Goal: Transaction & Acquisition: Purchase product/service

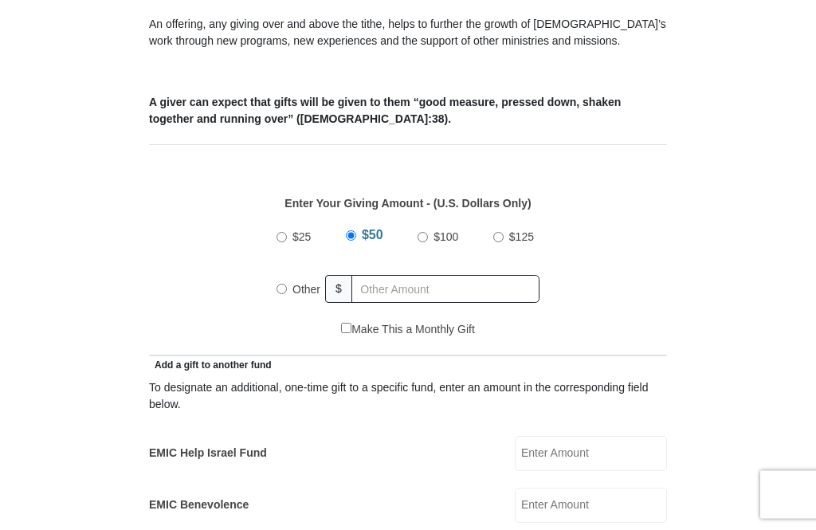
scroll to position [562, 0]
click at [284, 285] on input "Other" at bounding box center [281, 289] width 10 height 10
radio input "true"
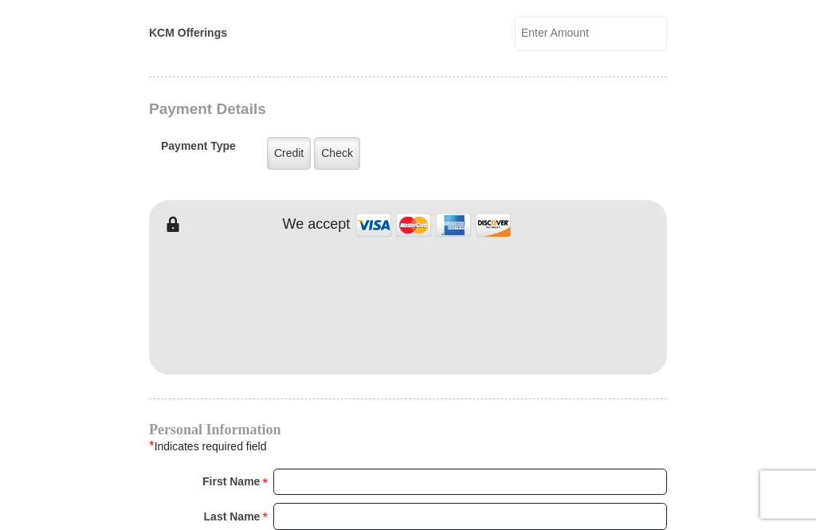
scroll to position [1188, 0]
type input "423.00"
click at [285, 152] on label "Credit" at bounding box center [289, 153] width 44 height 33
click at [0, 0] on input "Credit" at bounding box center [0, 0] width 0 height 0
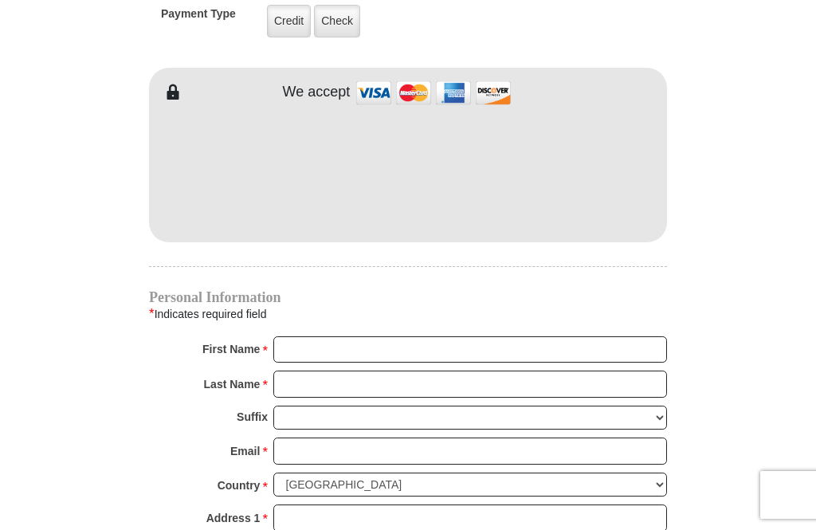
scroll to position [1320, 0]
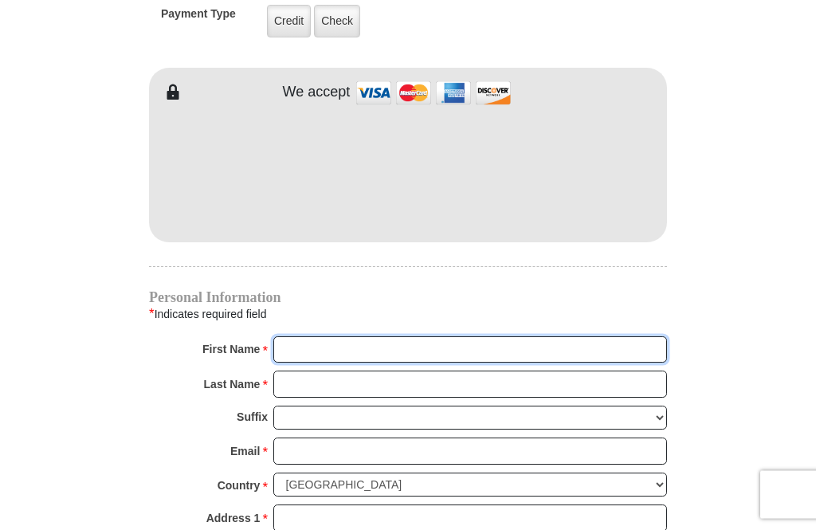
click at [307, 349] on input "First Name *" at bounding box center [469, 350] width 393 height 27
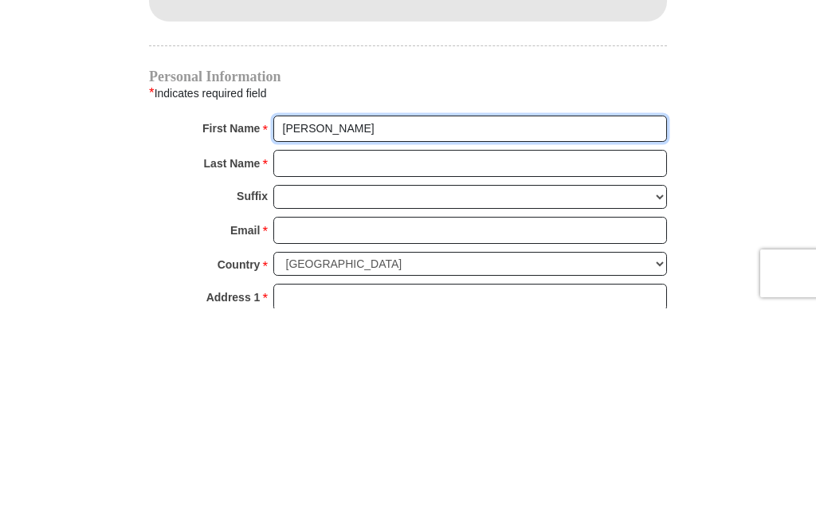
type input "Connie"
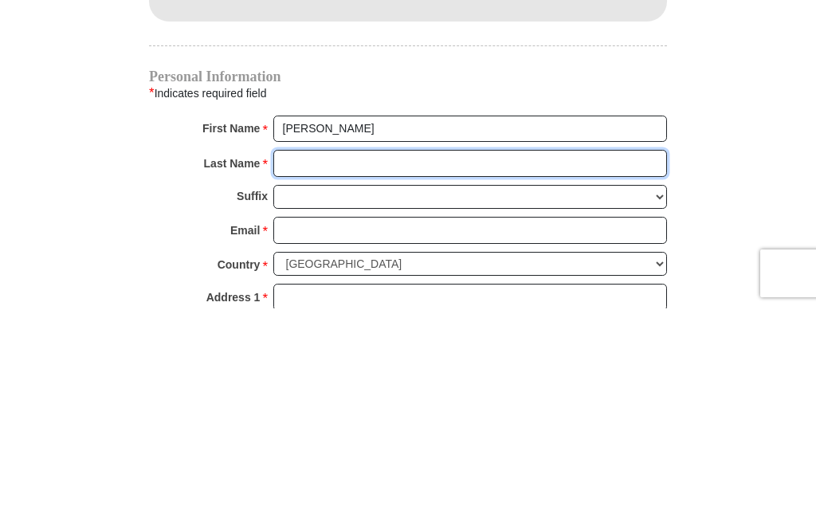
click at [304, 371] on input "Last Name *" at bounding box center [469, 384] width 393 height 27
type input "Tofte"
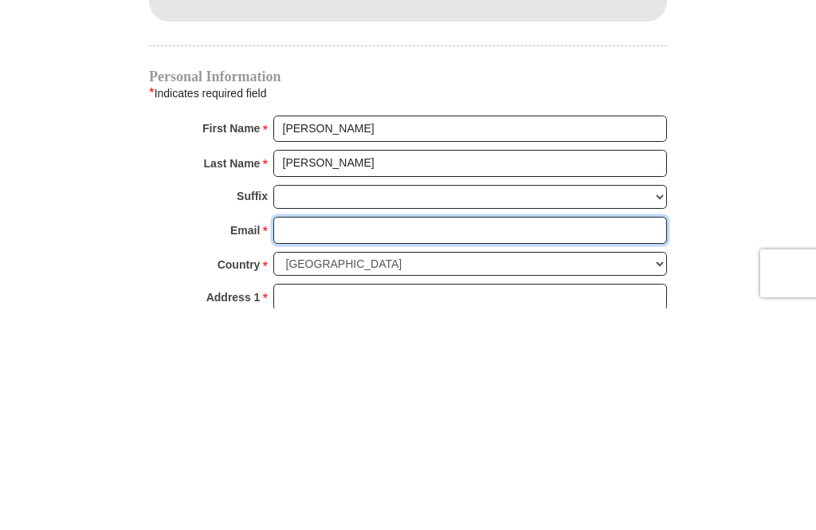
click at [302, 438] on input "Email *" at bounding box center [469, 451] width 393 height 27
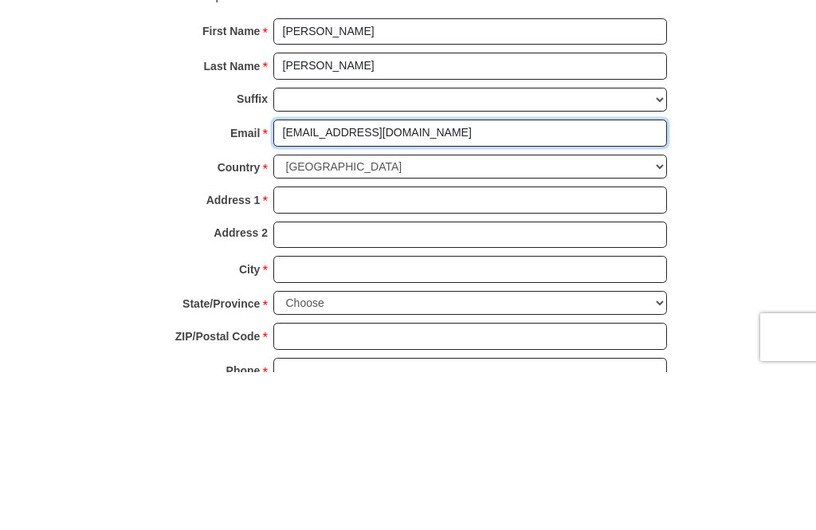
scroll to position [1482, 0]
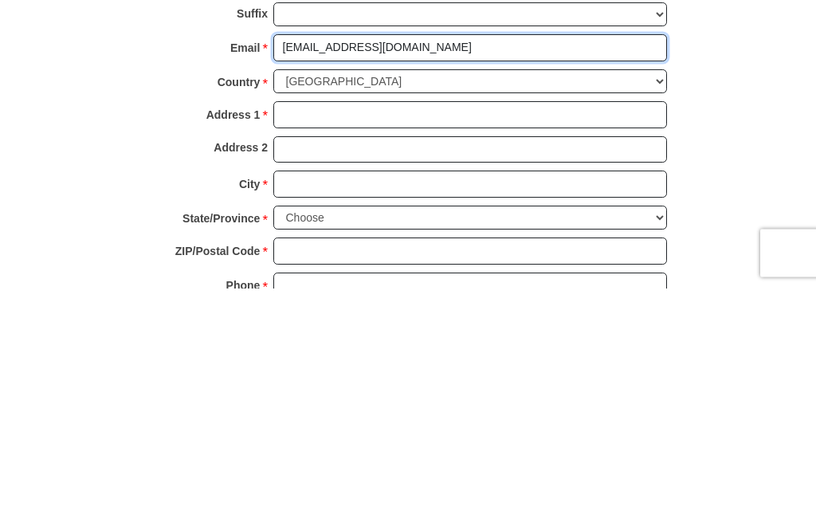
type input "ctofte47@gmail.com"
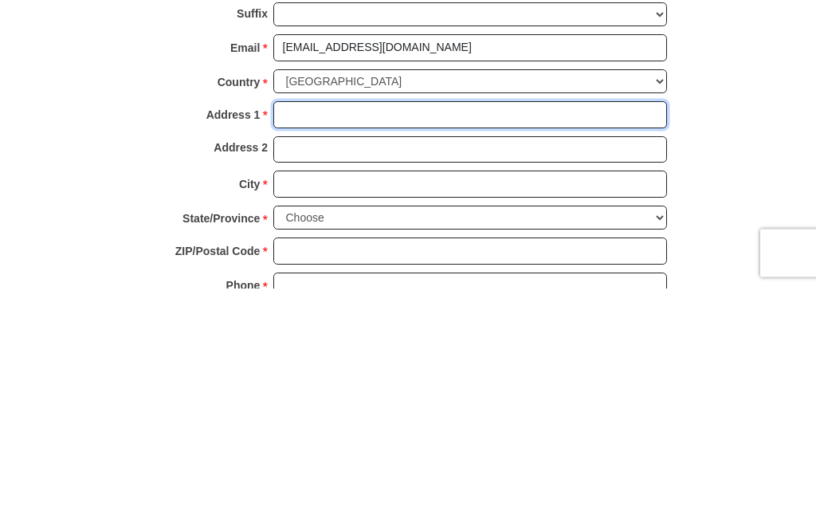
click at [299, 343] on input "Address 1 *" at bounding box center [469, 356] width 393 height 27
type input "260 30th Ave NE"
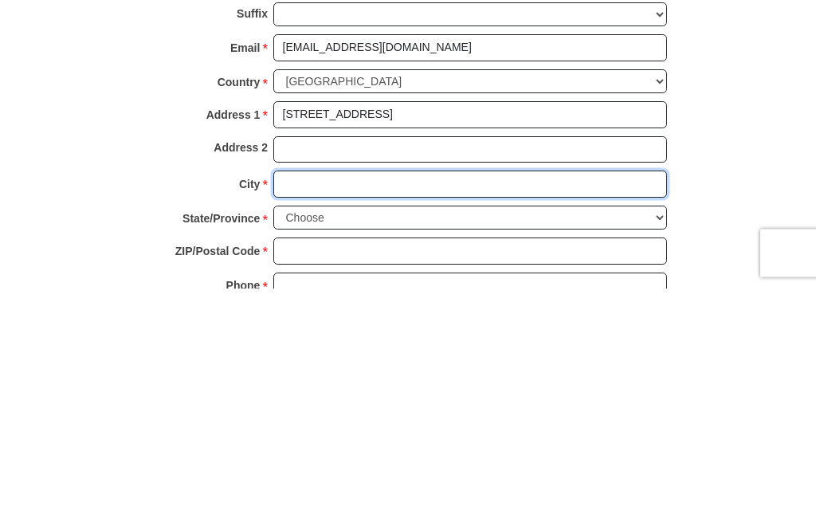
click at [315, 413] on input "City *" at bounding box center [469, 426] width 393 height 27
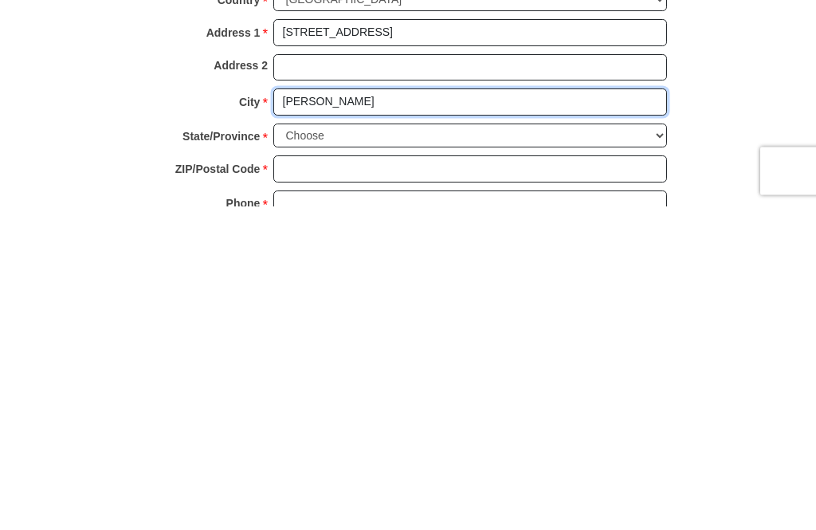
type input "Benson"
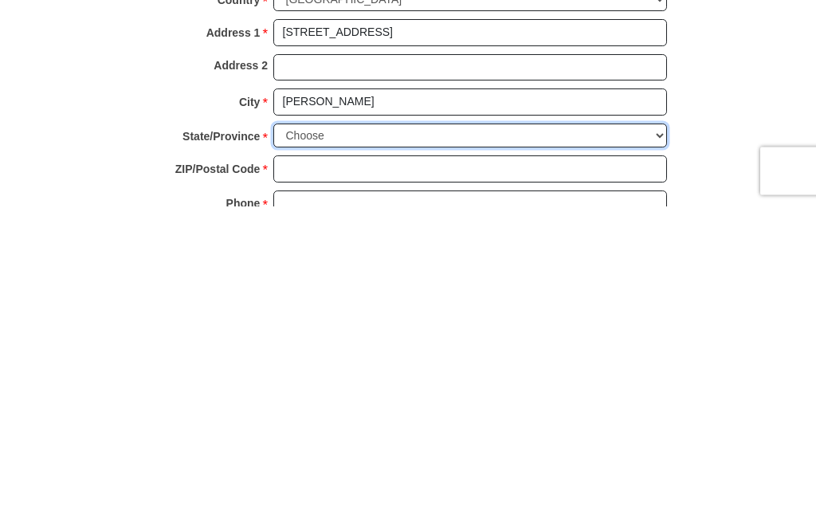
click at [661, 448] on select "Choose Alabama Alaska American Samoa Arizona Arkansas Armed Forces Americas Arm…" at bounding box center [469, 460] width 393 height 25
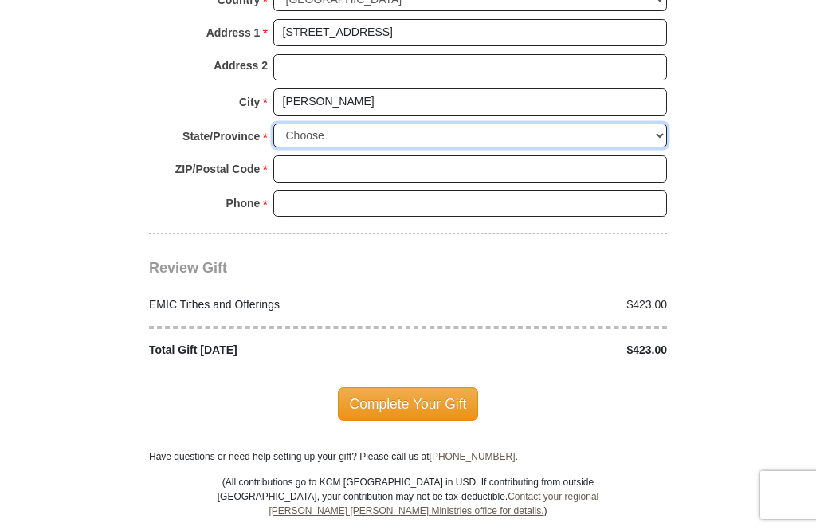
select select "MN"
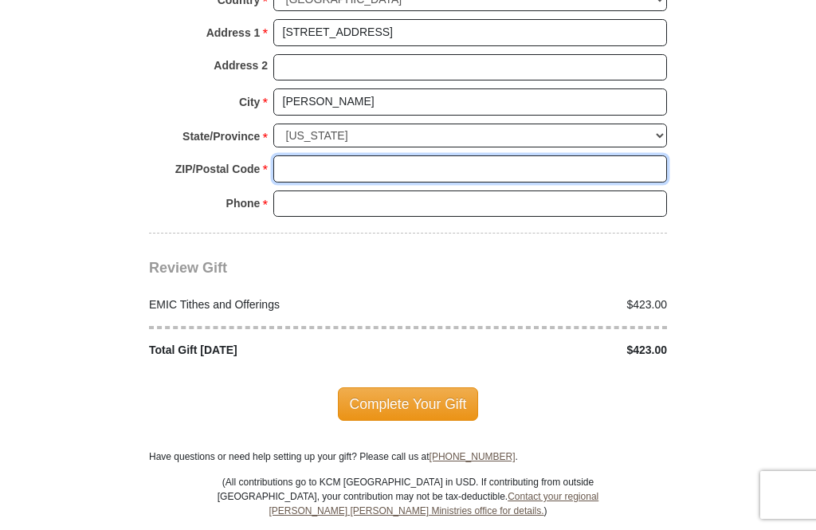
click at [293, 155] on input "ZIP/Postal Code *" at bounding box center [469, 168] width 393 height 27
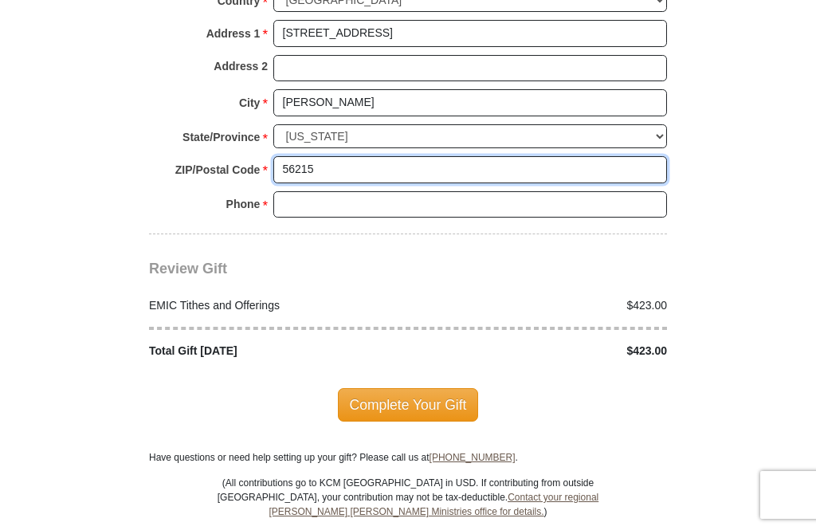
type input "56215"
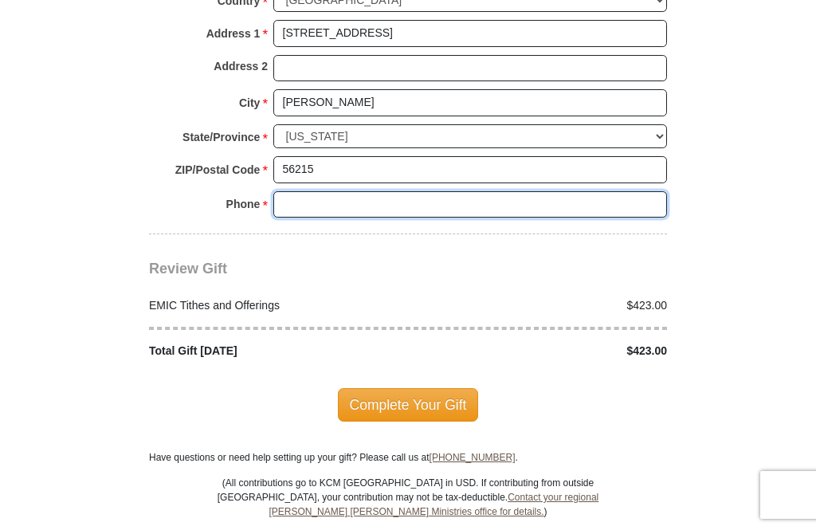
click at [305, 191] on input "Phone * *" at bounding box center [469, 204] width 393 height 27
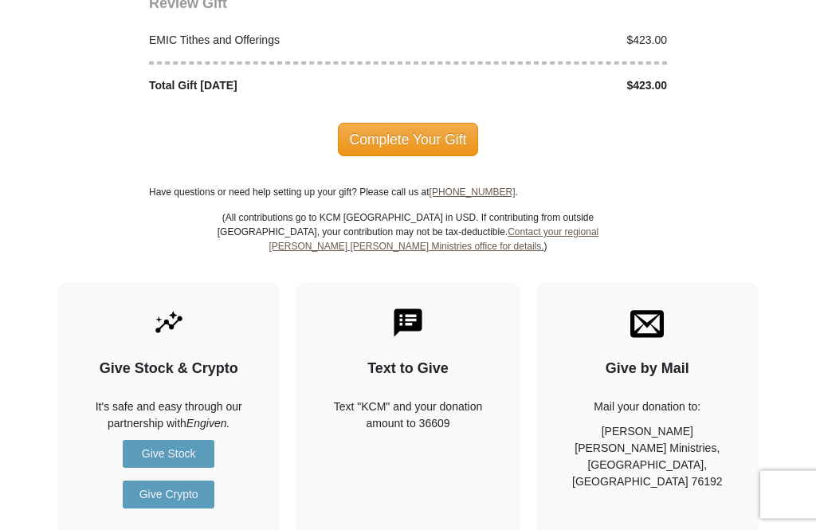
scroll to position [2070, 0]
type input "3208432967"
click at [405, 127] on span "Complete Your Gift" at bounding box center [408, 139] width 141 height 33
